Goal: Transaction & Acquisition: Book appointment/travel/reservation

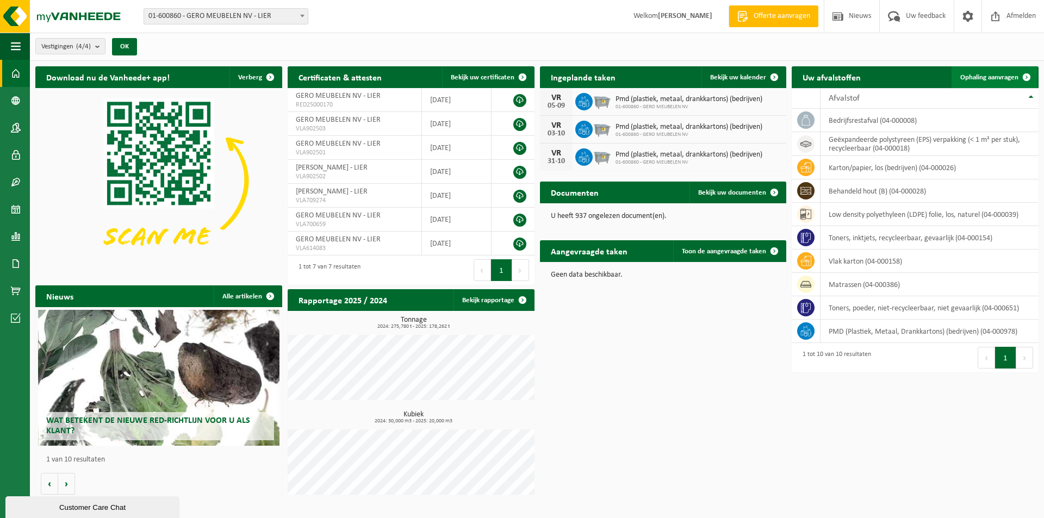
click at [983, 75] on span "Ophaling aanvragen" at bounding box center [989, 77] width 58 height 7
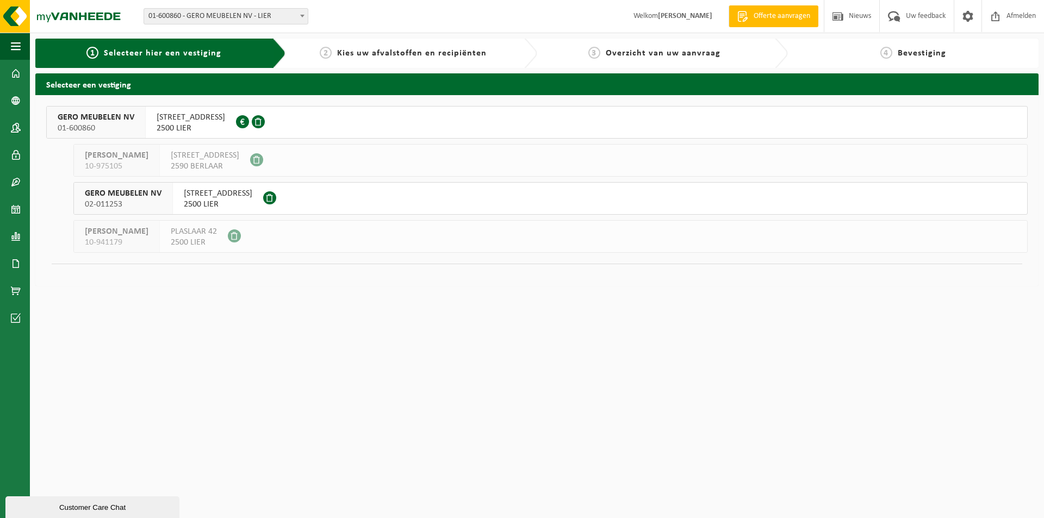
click at [196, 117] on span "AARSCHOTSESTEENWEG 151" at bounding box center [191, 117] width 69 height 11
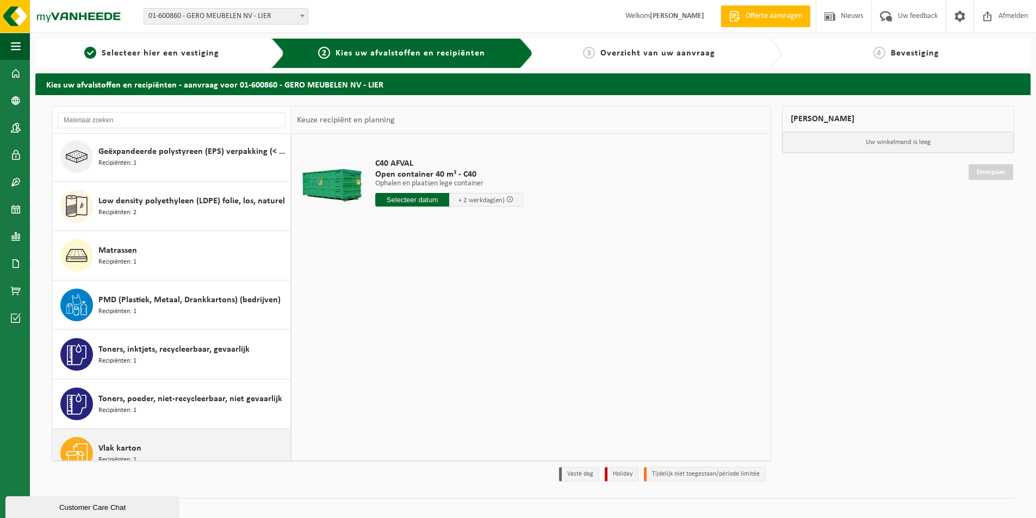
scroll to position [118, 0]
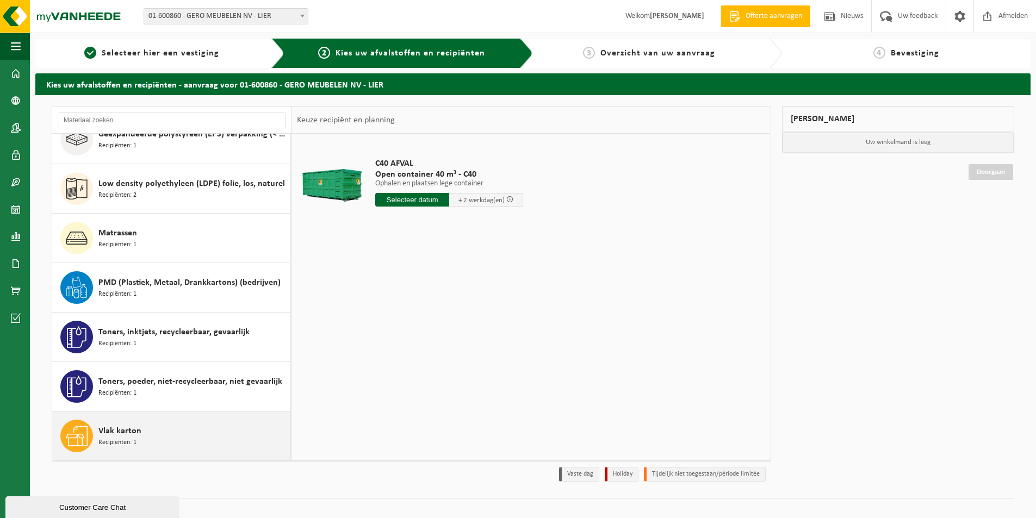
click at [135, 434] on span "Vlak karton" at bounding box center [119, 431] width 43 height 13
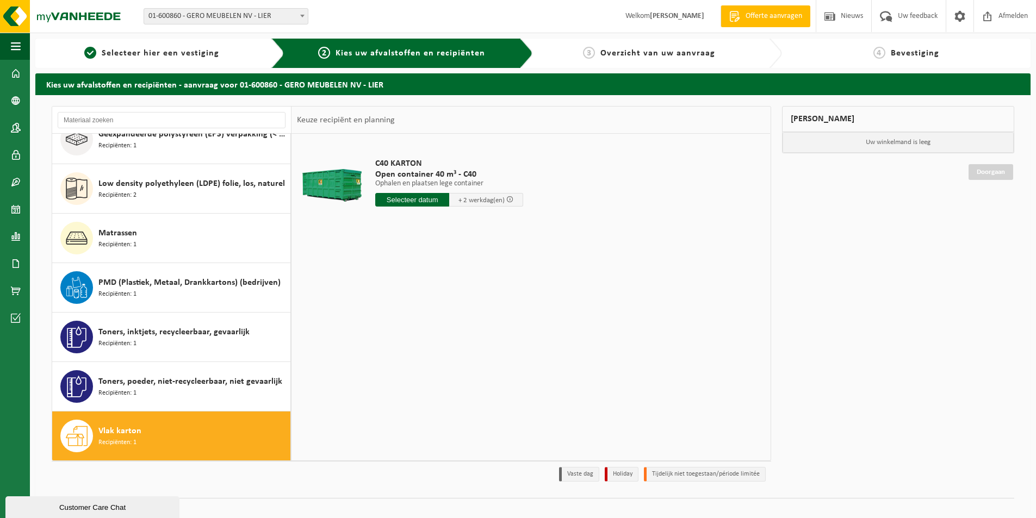
click at [400, 201] on input "text" at bounding box center [412, 200] width 74 height 14
click at [423, 331] on div "27" at bounding box center [423, 330] width 19 height 17
type input "Van 2025-08-27"
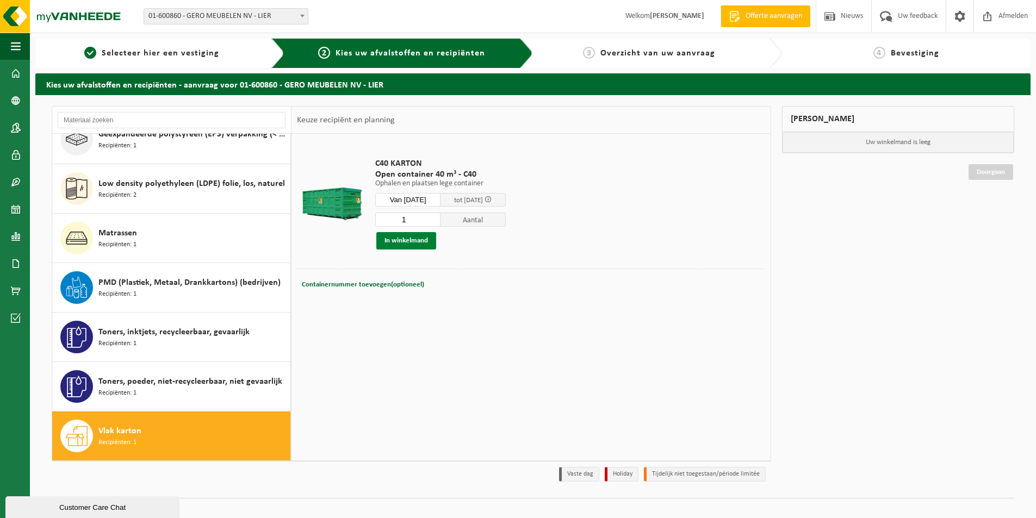
click at [393, 240] on button "In winkelmand" at bounding box center [406, 240] width 60 height 17
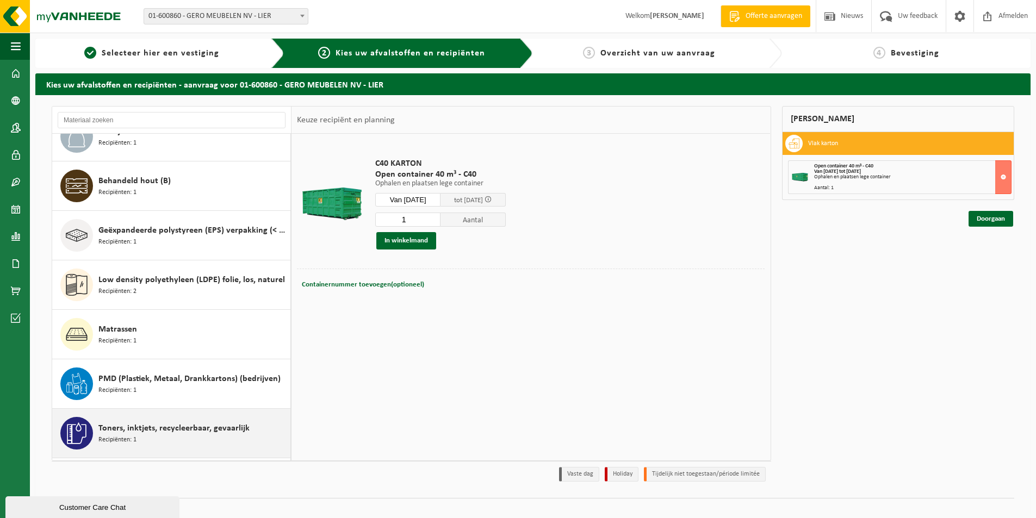
scroll to position [0, 0]
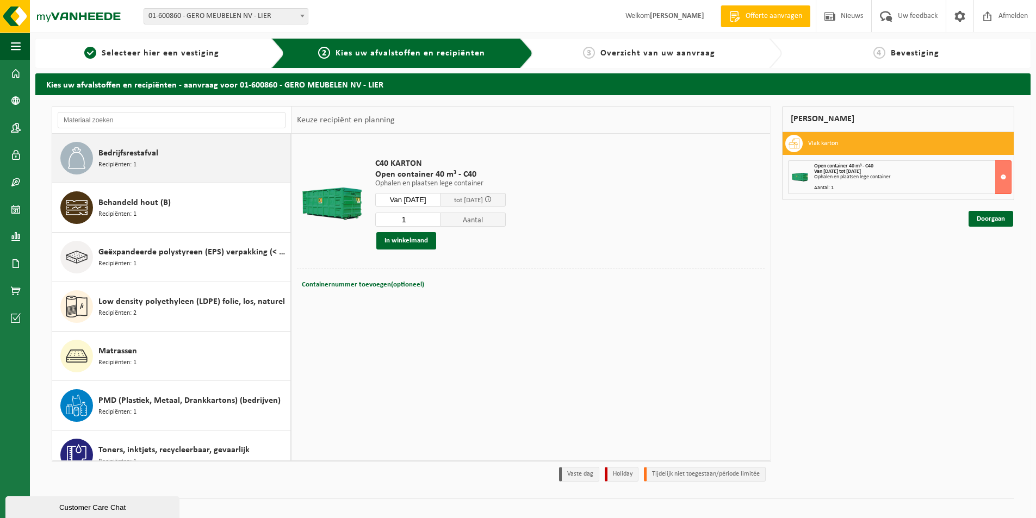
click at [154, 156] on span "Bedrijfsrestafval" at bounding box center [128, 153] width 60 height 13
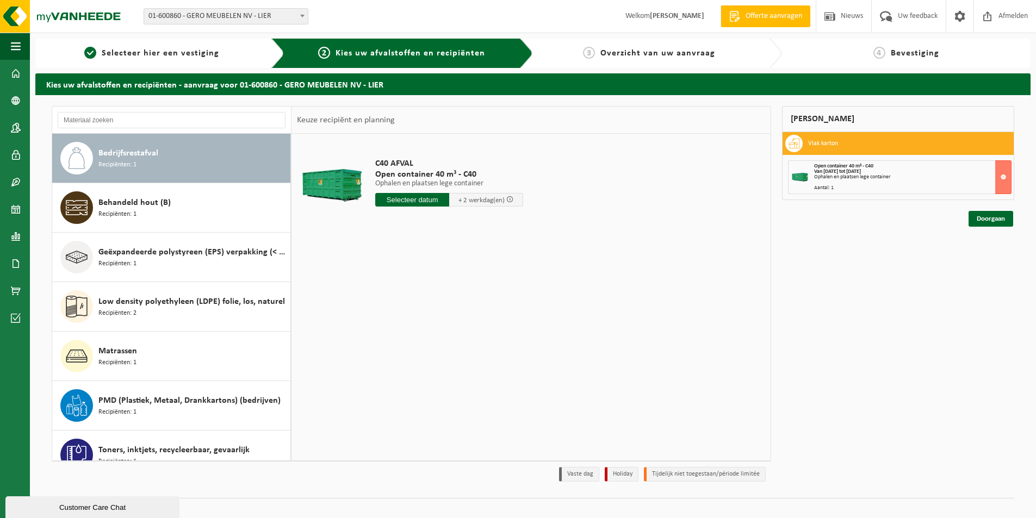
click at [400, 199] on input "text" at bounding box center [412, 200] width 74 height 14
click at [424, 330] on div "27" at bounding box center [423, 330] width 19 height 17
type input "Van 2025-08-27"
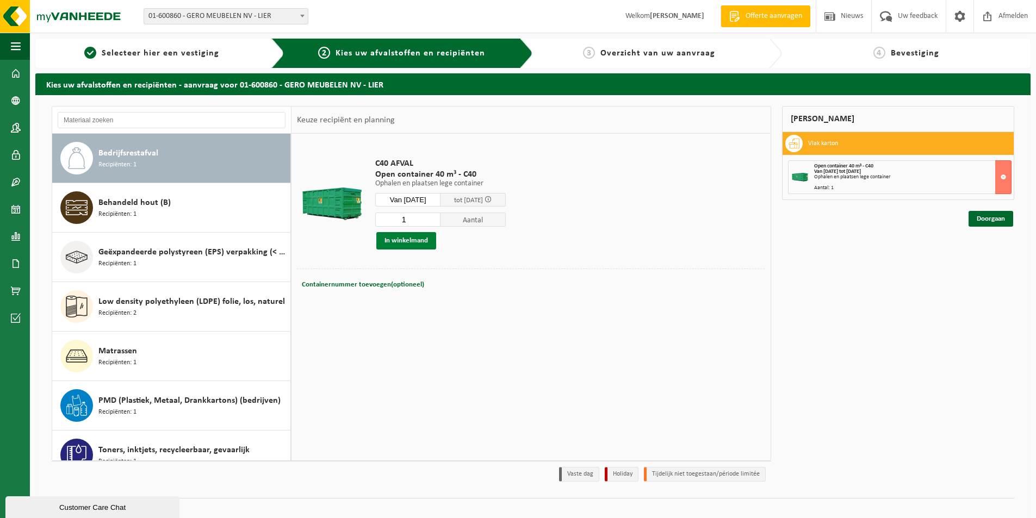
click at [408, 236] on button "In winkelmand" at bounding box center [406, 240] width 60 height 17
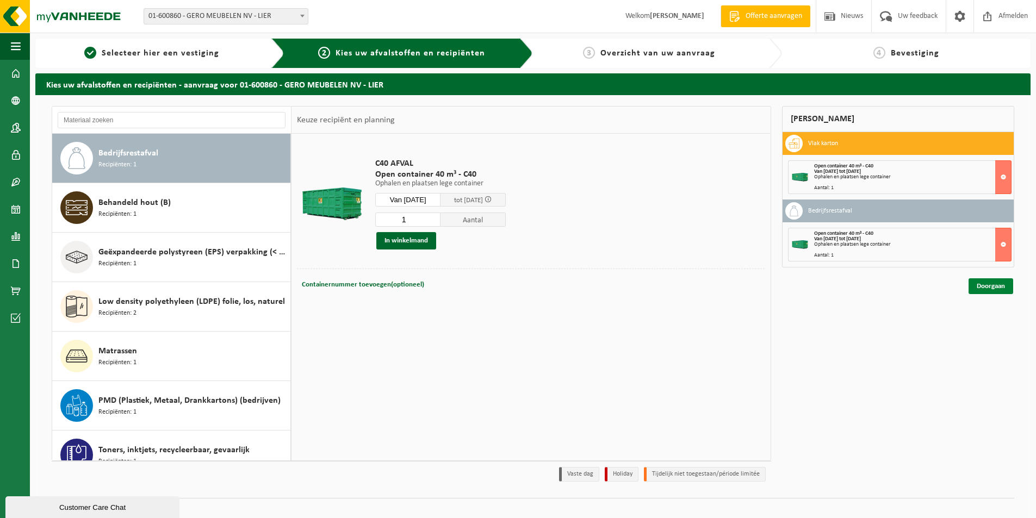
click at [1002, 284] on link "Doorgaan" at bounding box center [991, 286] width 45 height 16
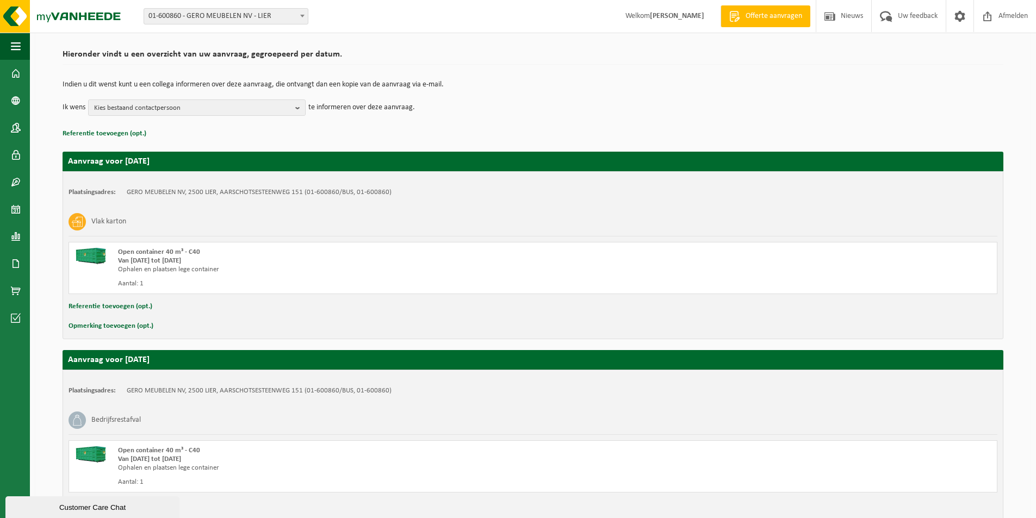
scroll to position [147, 0]
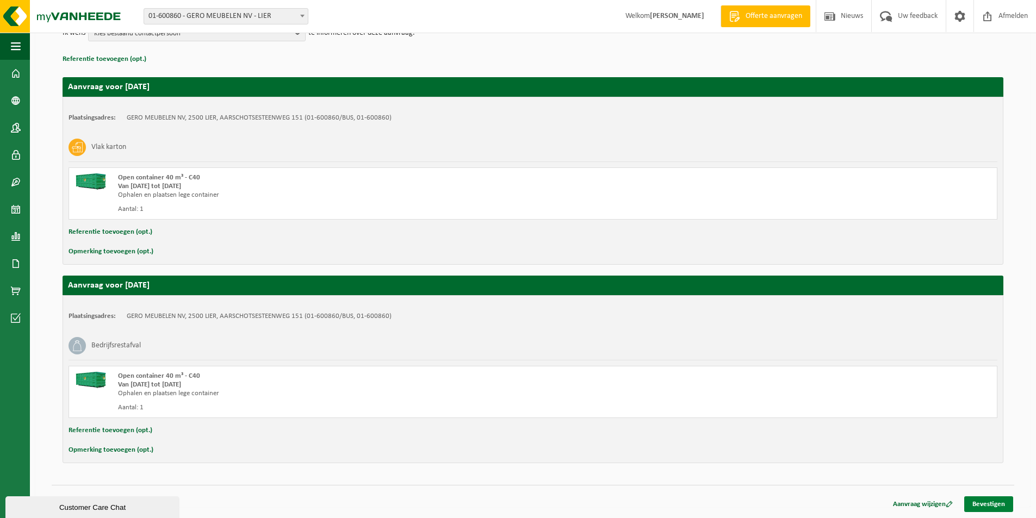
click at [989, 500] on link "Bevestigen" at bounding box center [988, 504] width 49 height 16
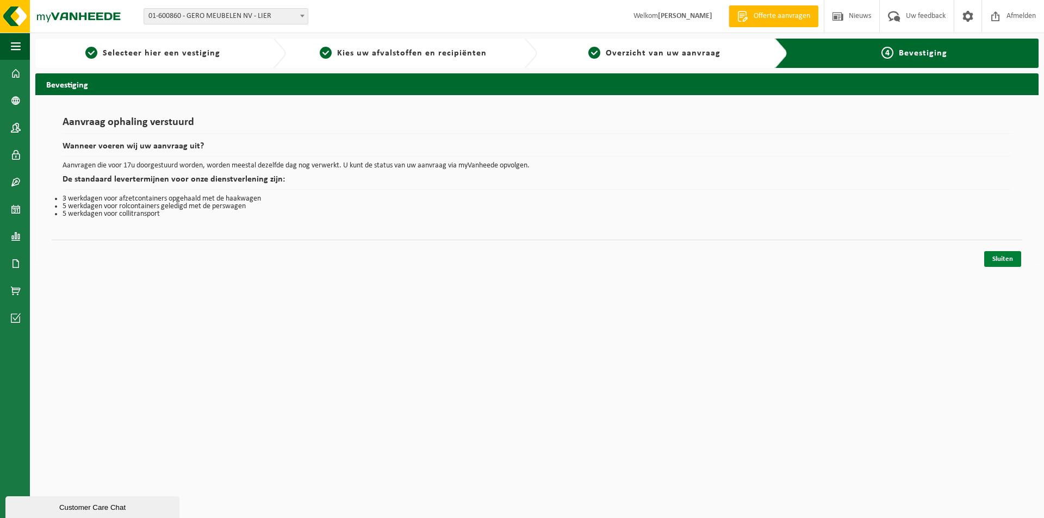
click at [997, 257] on link "Sluiten" at bounding box center [1002, 259] width 37 height 16
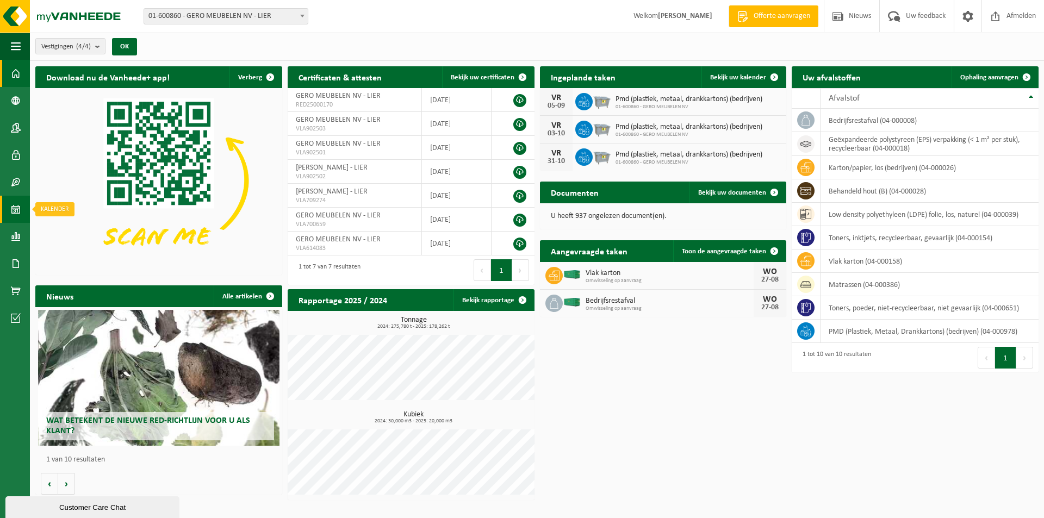
click at [17, 209] on span at bounding box center [16, 209] width 10 height 27
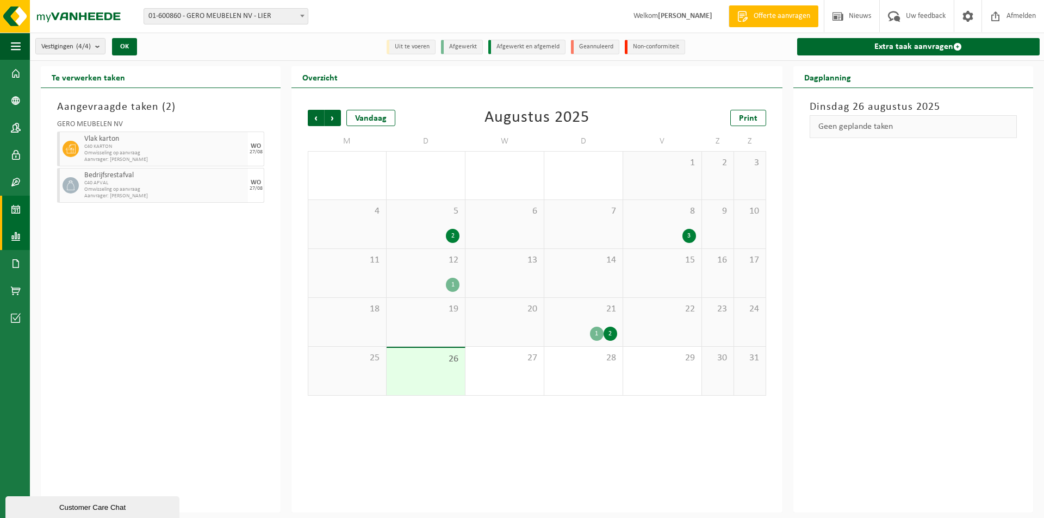
click at [22, 237] on link "Rapportage" at bounding box center [15, 236] width 30 height 27
click at [90, 235] on span "In grafiekvorm" at bounding box center [87, 236] width 49 height 21
